Goal: Transaction & Acquisition: Purchase product/service

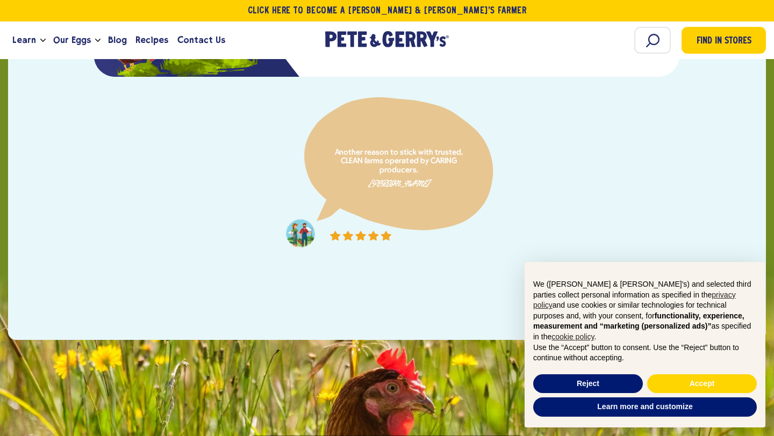
scroll to position [2446, 0]
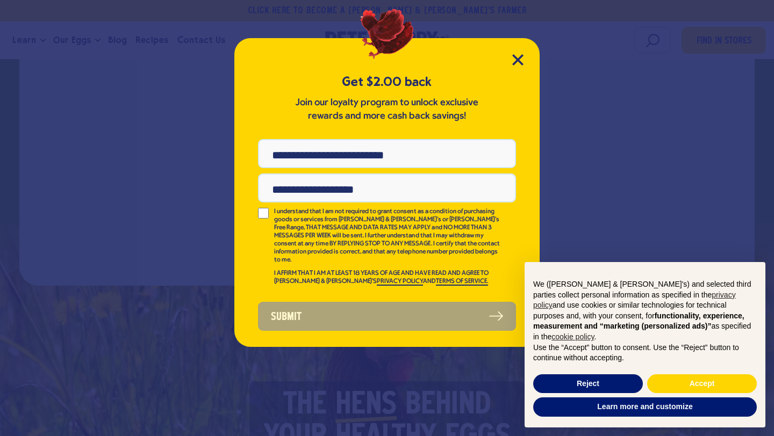
click at [114, 80] on div "Get $2.00 back Join our loyalty program to unlock exclusive rewards and more ca…" at bounding box center [387, 218] width 774 height 436
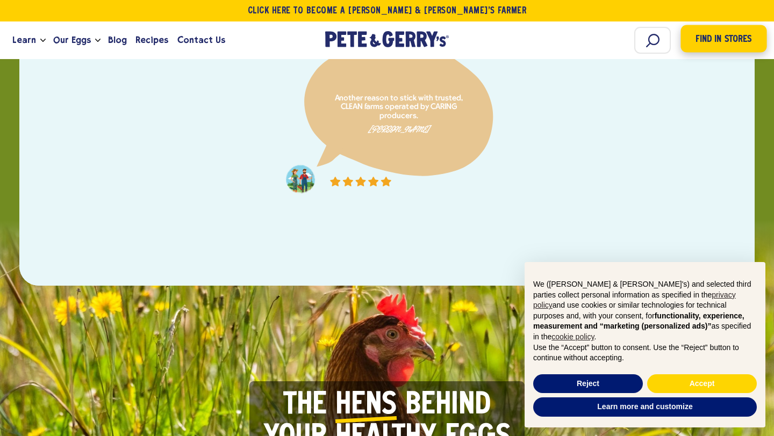
click at [706, 30] on link "Find in Stores" at bounding box center [723, 38] width 86 height 27
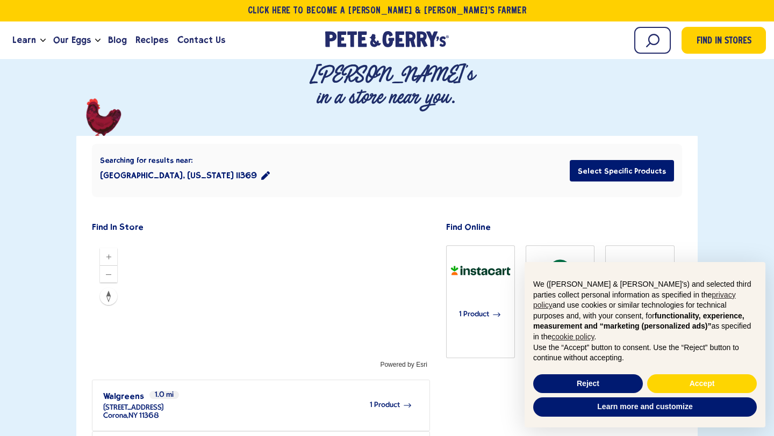
scroll to position [256, 0]
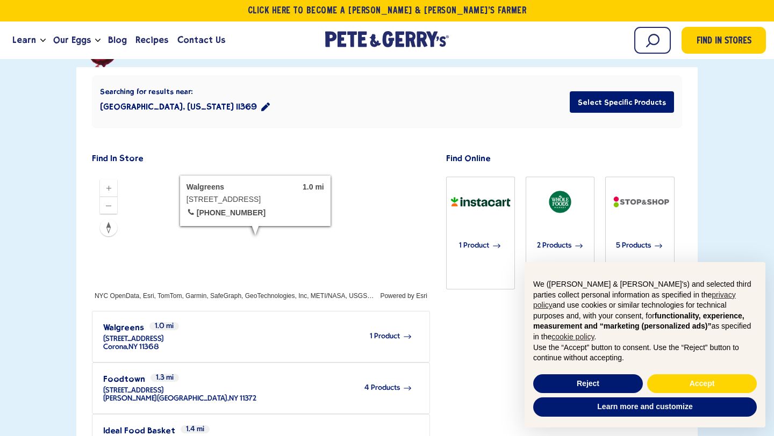
click at [121, 322] on h3 "Walgreens" at bounding box center [123, 327] width 41 height 10
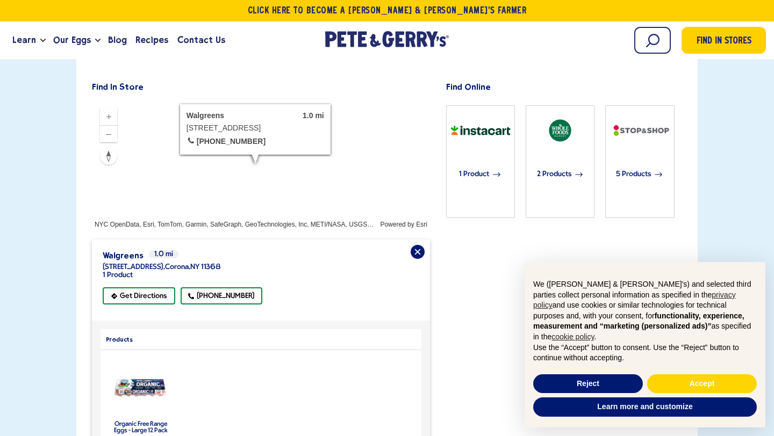
scroll to position [360, 0]
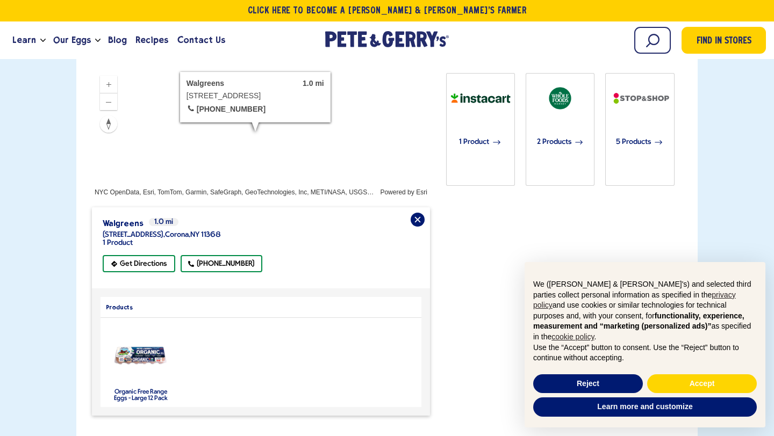
click at [148, 389] on label "Organic Free Range Eggs - Large 12 Pack" at bounding box center [141, 395] width 54 height 13
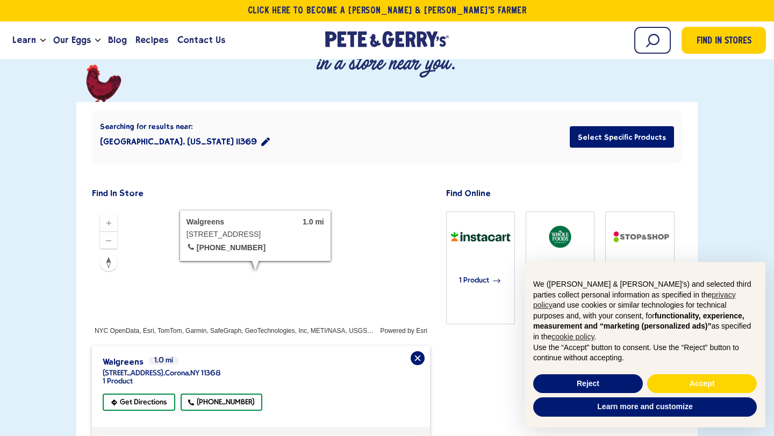
scroll to position [199, 0]
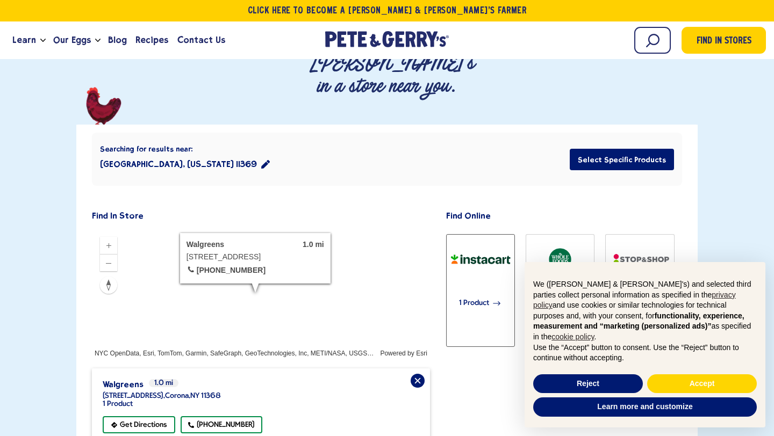
click at [468, 243] on img "button" at bounding box center [480, 259] width 68 height 33
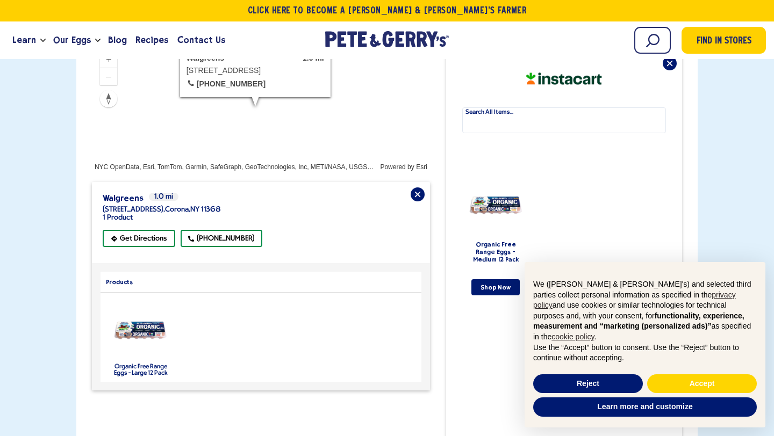
scroll to position [401, 0]
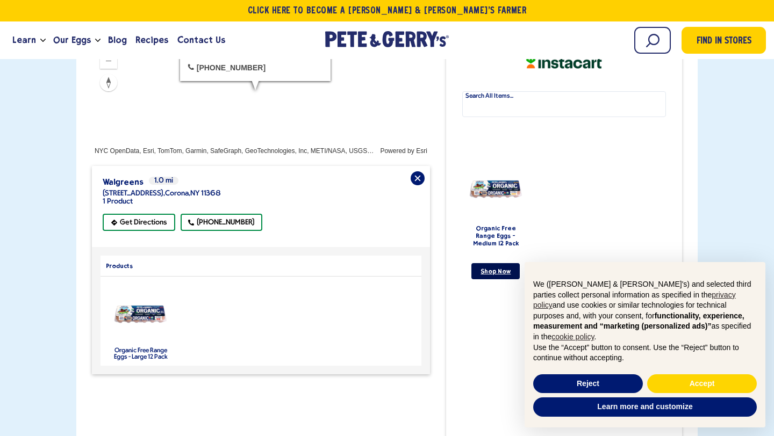
click at [490, 263] on link "Shop Now" at bounding box center [495, 271] width 48 height 16
